Goal: Task Accomplishment & Management: Complete application form

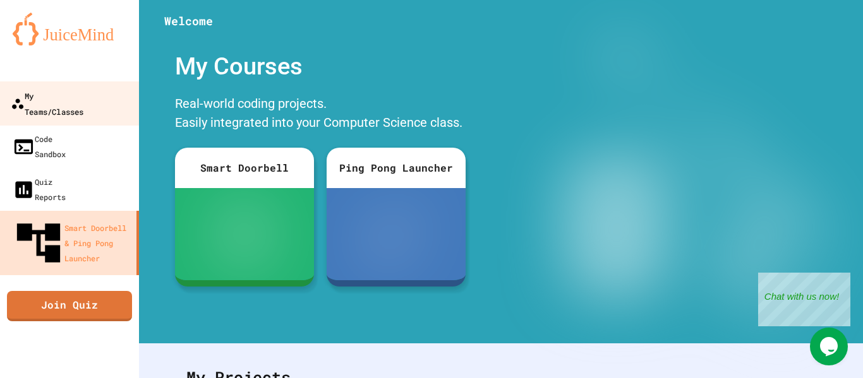
click at [116, 90] on link "My Teams/Classes" at bounding box center [69, 103] width 143 height 44
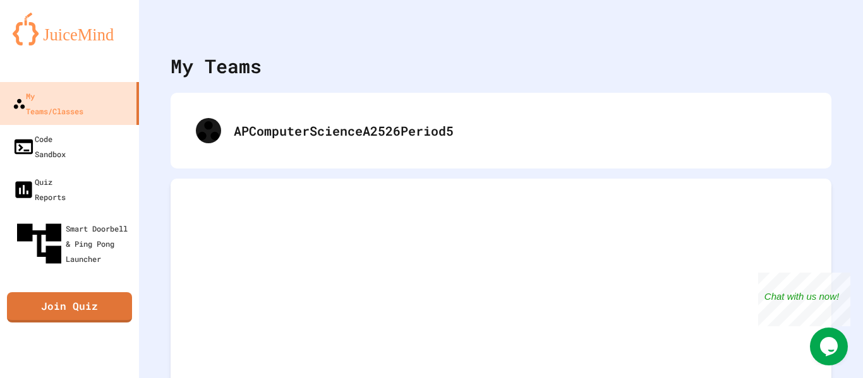
click at [340, 104] on div "APComputerScienceA2526Period5" at bounding box center [501, 131] width 661 height 76
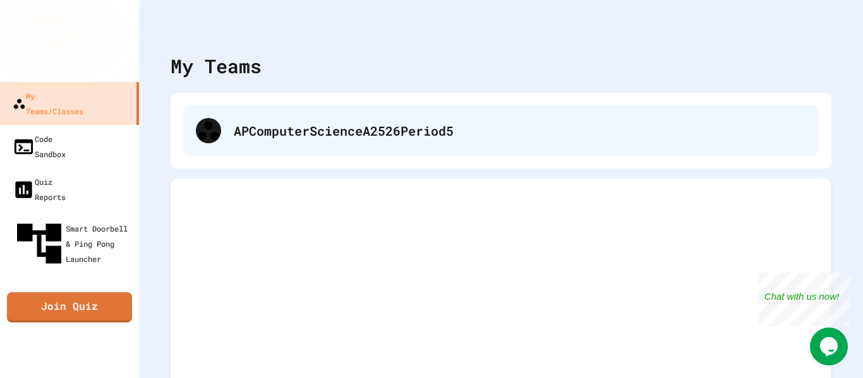
click at [346, 118] on div "APComputerScienceA2526Period5" at bounding box center [500, 130] width 635 height 51
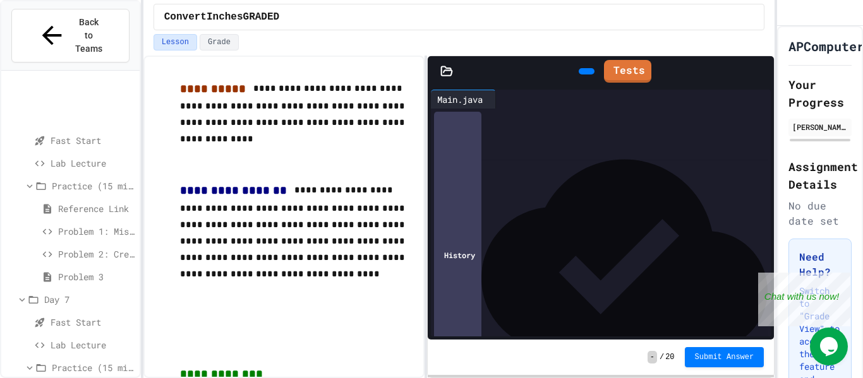
scroll to position [847, 0]
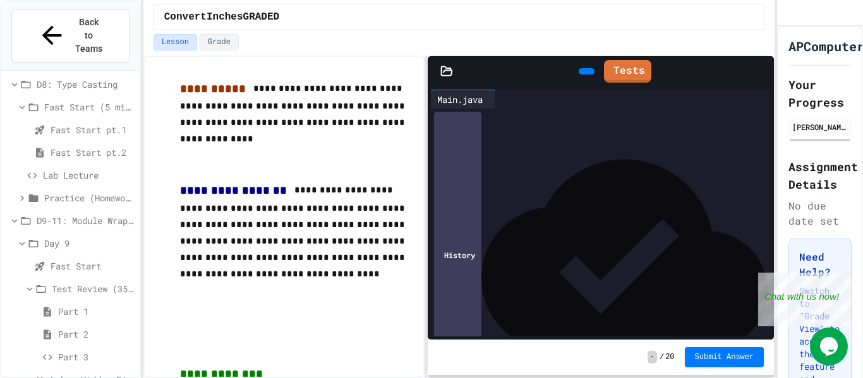
click at [87, 350] on span "Part 3" at bounding box center [96, 356] width 76 height 13
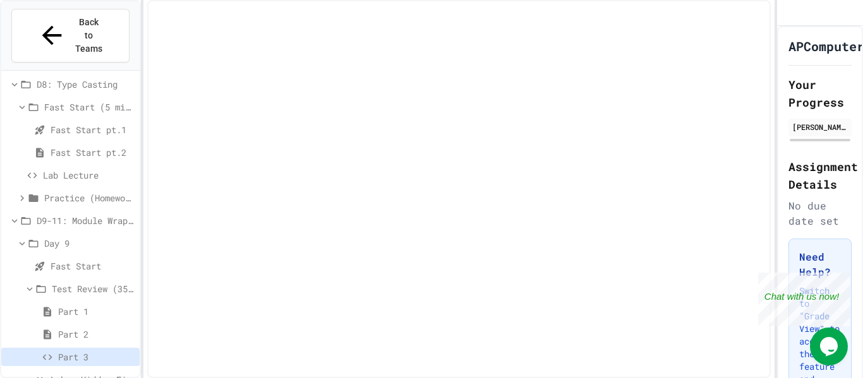
scroll to position [837, 0]
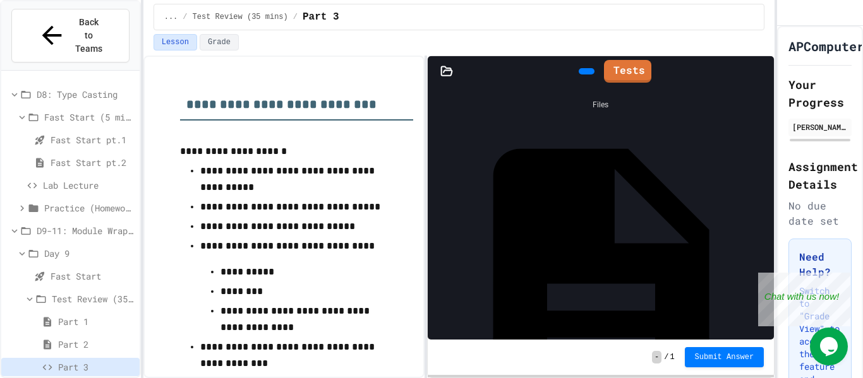
click at [68, 338] on span "Part 2" at bounding box center [96, 344] width 76 height 13
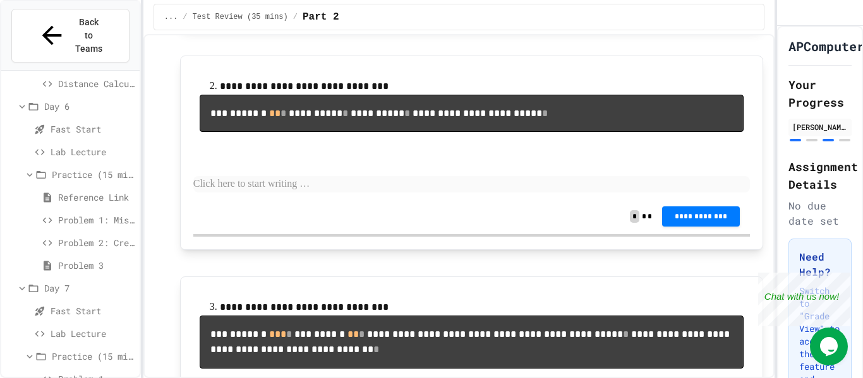
scroll to position [313, 0]
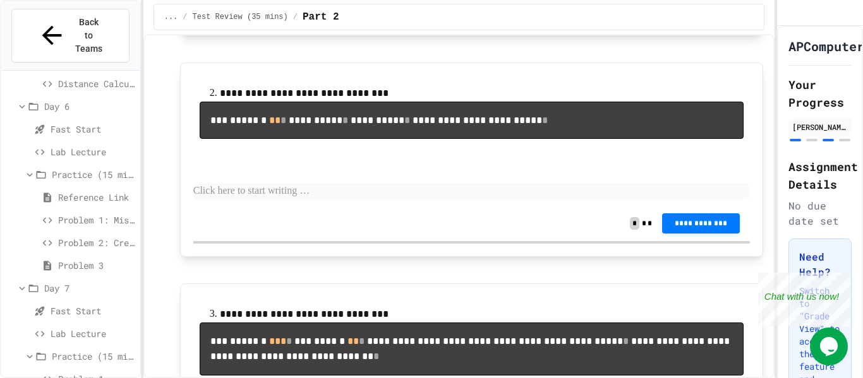
click at [254, 200] on p at bounding box center [471, 191] width 556 height 16
click at [689, 234] on button "**********" at bounding box center [701, 223] width 78 height 20
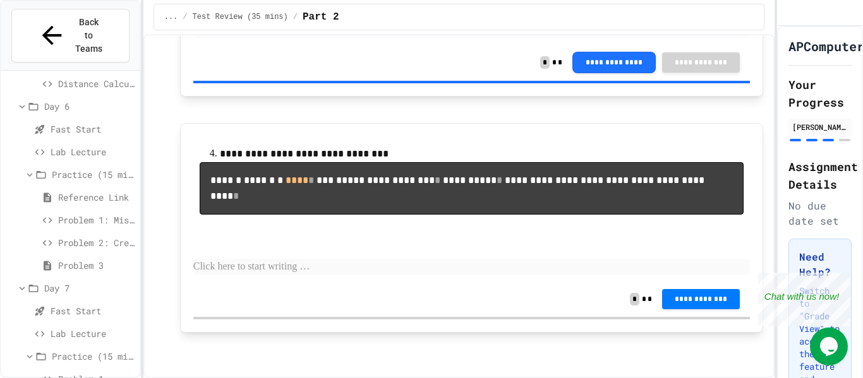
scroll to position [858, 0]
click at [365, 272] on p at bounding box center [471, 267] width 556 height 16
click at [691, 318] on div "**********" at bounding box center [471, 227] width 556 height 183
click at [695, 292] on button "**********" at bounding box center [701, 299] width 78 height 20
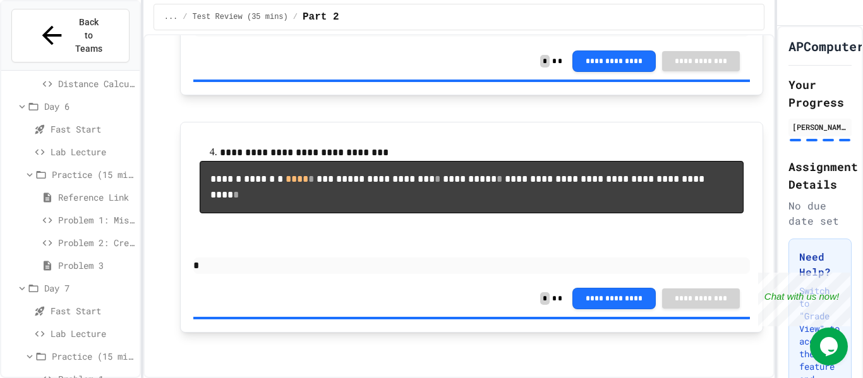
click at [71, 213] on span "Problem 1: Mission Status Display" at bounding box center [96, 219] width 76 height 13
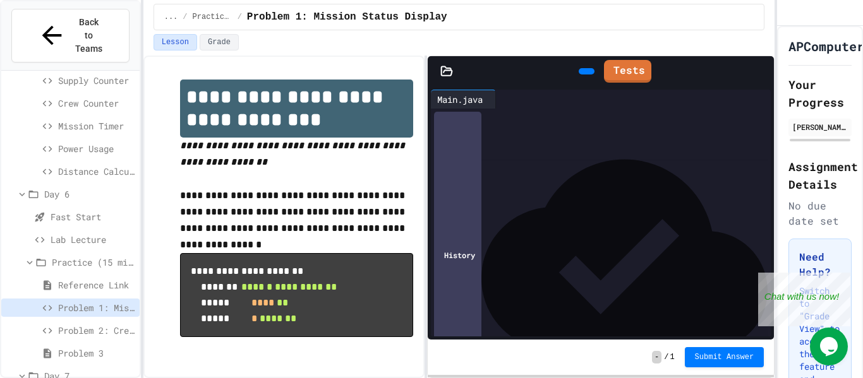
scroll to position [847, 0]
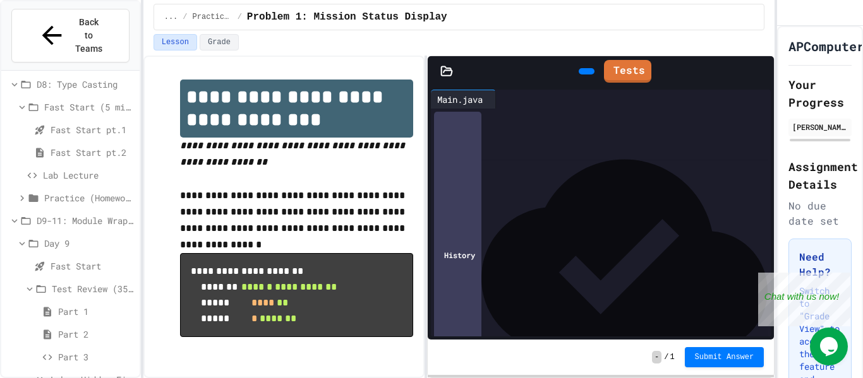
click at [90, 305] on span "Part 1" at bounding box center [96, 311] width 76 height 13
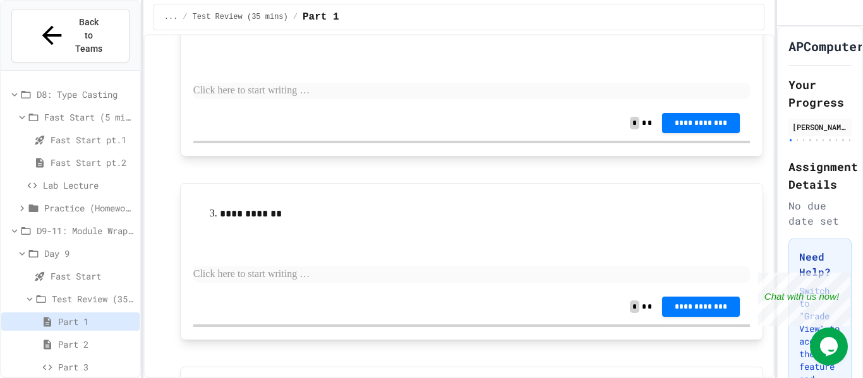
scroll to position [309, 0]
click at [263, 260] on div "**********" at bounding box center [471, 241] width 556 height 93
click at [263, 261] on div "**********" at bounding box center [471, 241] width 556 height 93
click at [261, 270] on p at bounding box center [471, 273] width 556 height 16
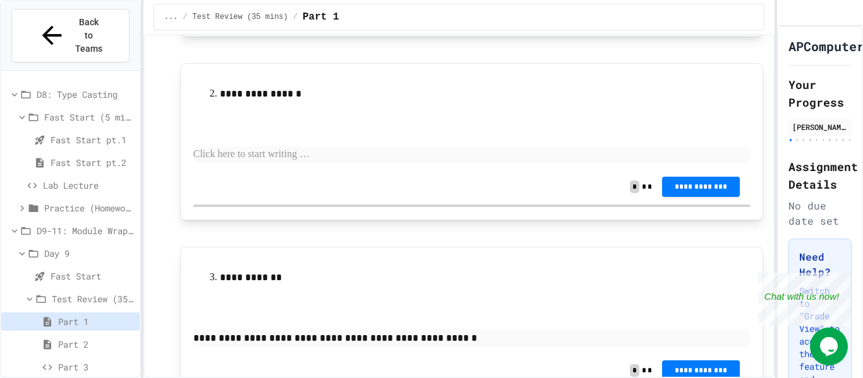
scroll to position [242, 0]
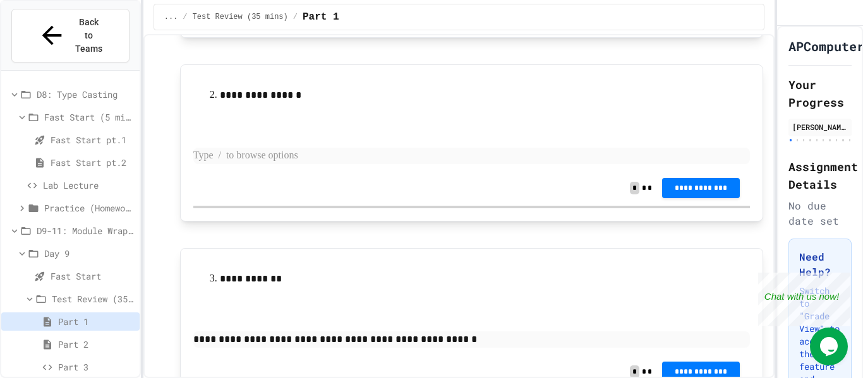
click at [226, 163] on p at bounding box center [471, 156] width 556 height 16
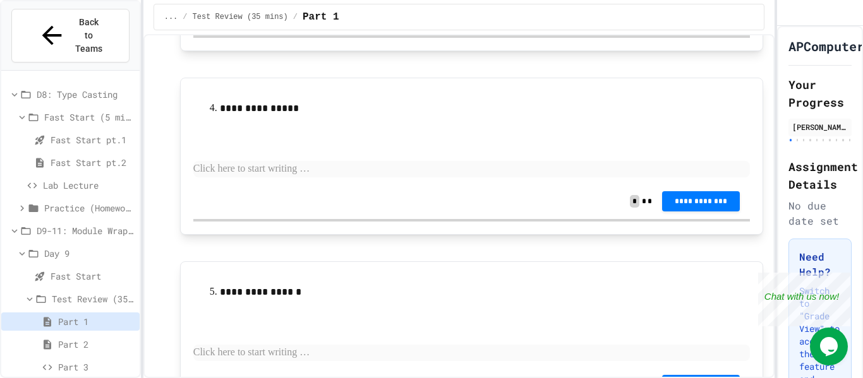
scroll to position [607, 0]
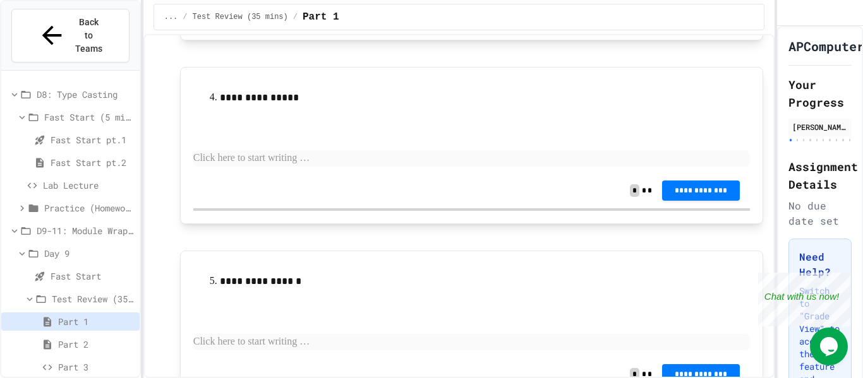
click at [226, 160] on p at bounding box center [471, 158] width 556 height 16
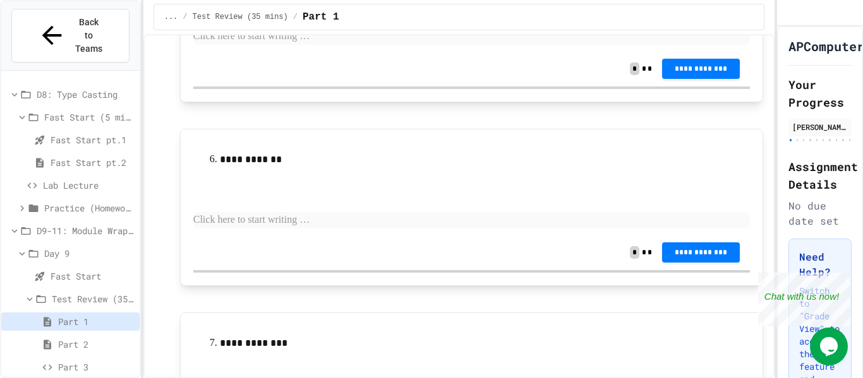
scroll to position [911, 0]
